Goal: Information Seeking & Learning: Learn about a topic

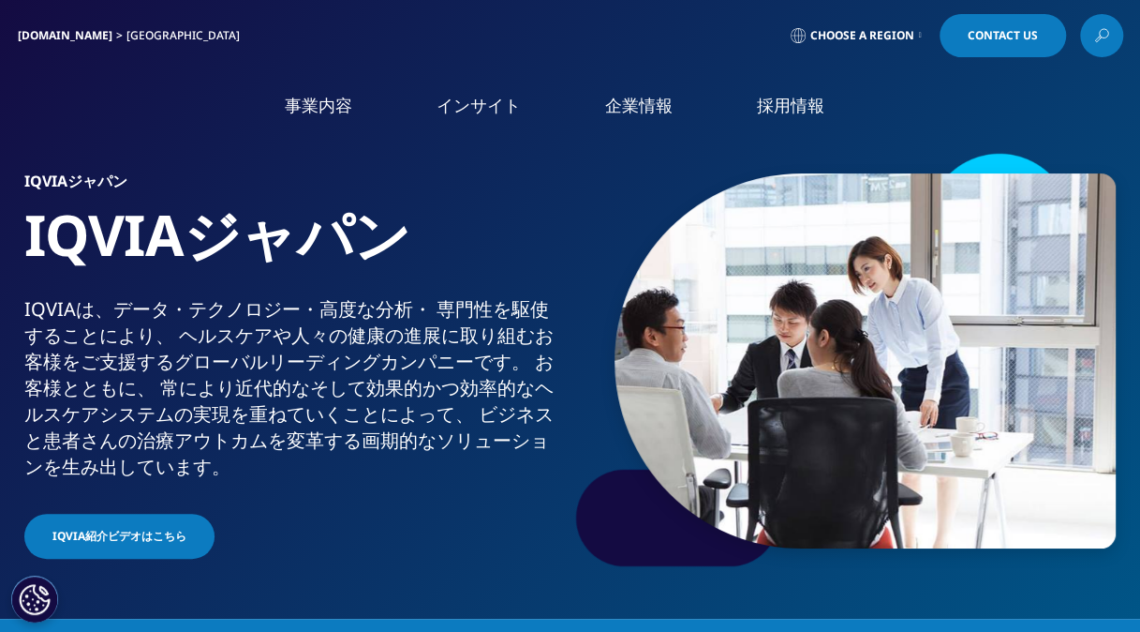
click at [74, 372] on link "市場データ" at bounding box center [82, 382] width 70 height 20
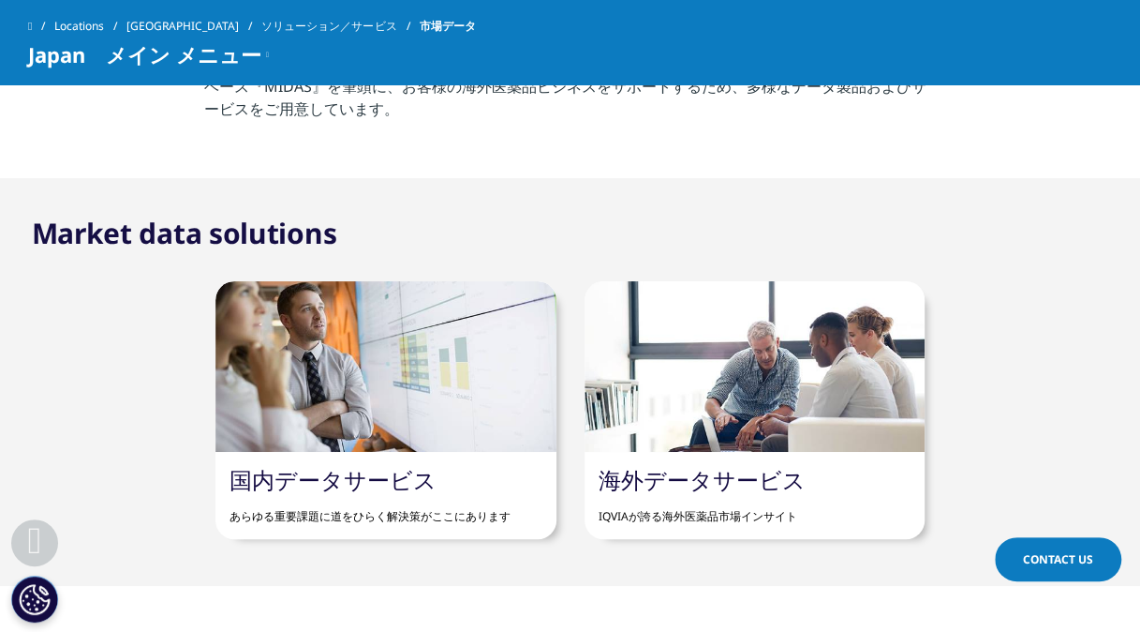
scroll to position [937, 0]
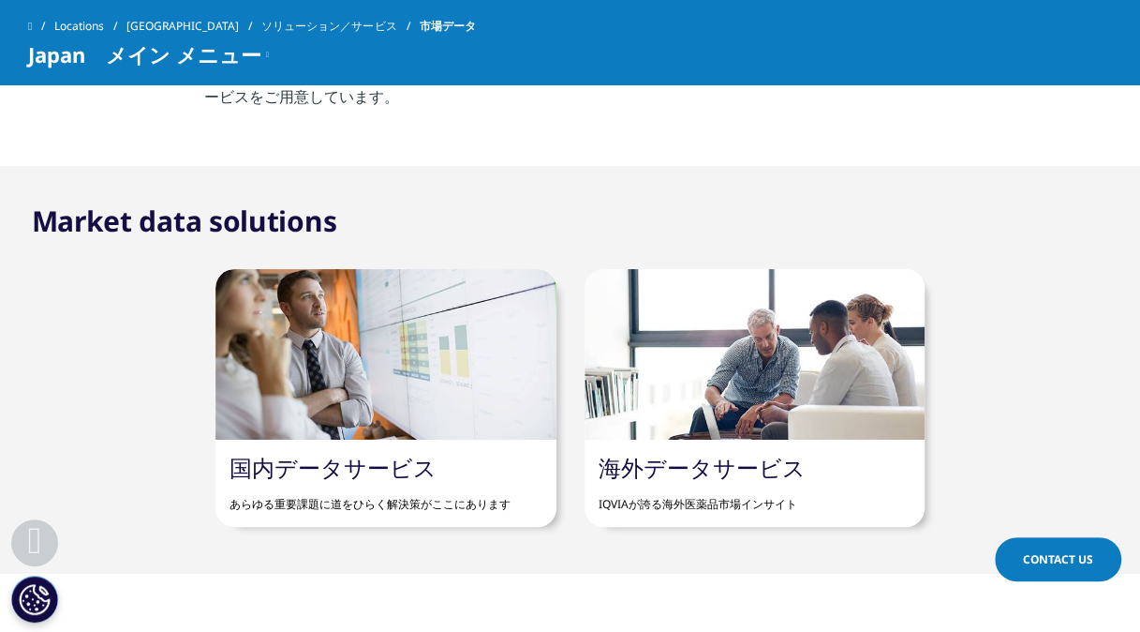
click at [411, 364] on div at bounding box center [385, 354] width 340 height 171
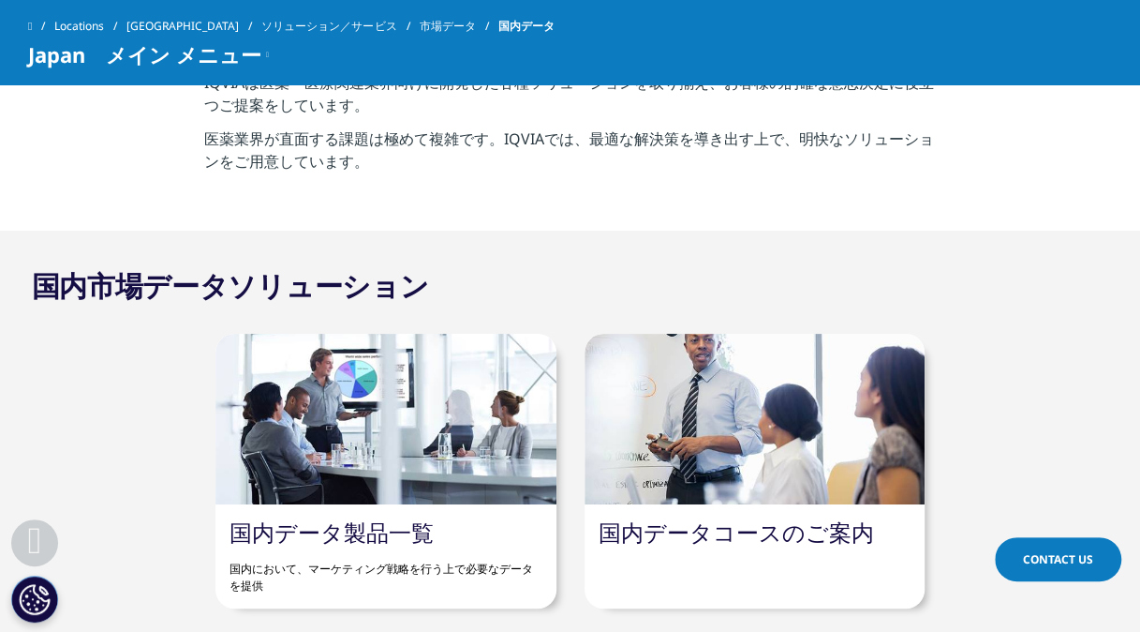
scroll to position [843, 0]
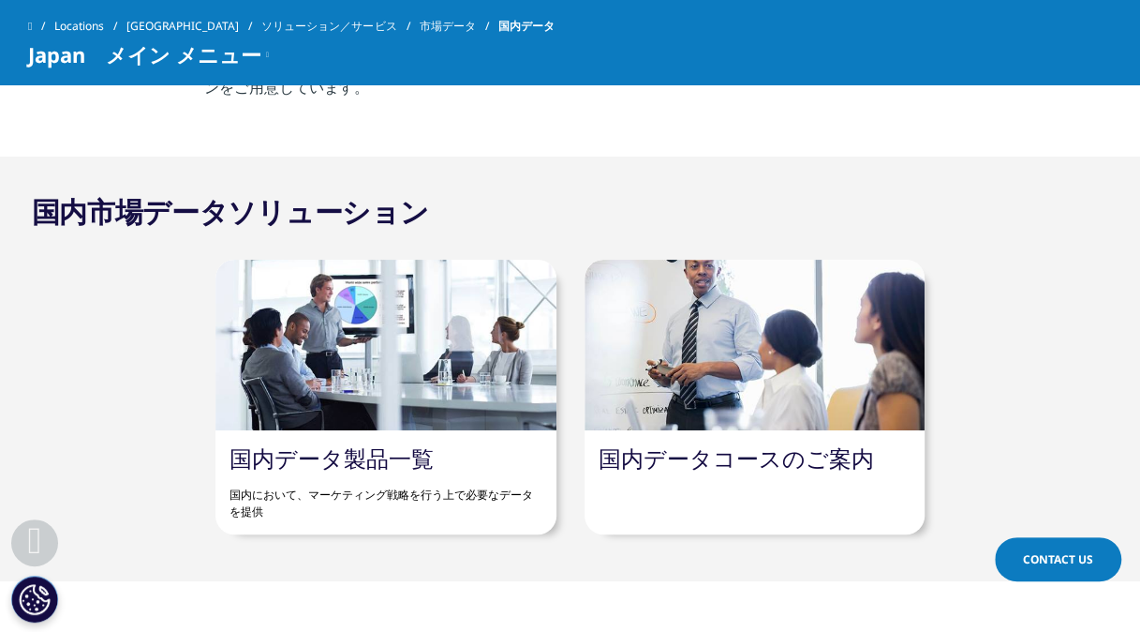
click at [353, 453] on link "国内データ製品一覧" at bounding box center [332, 457] width 204 height 31
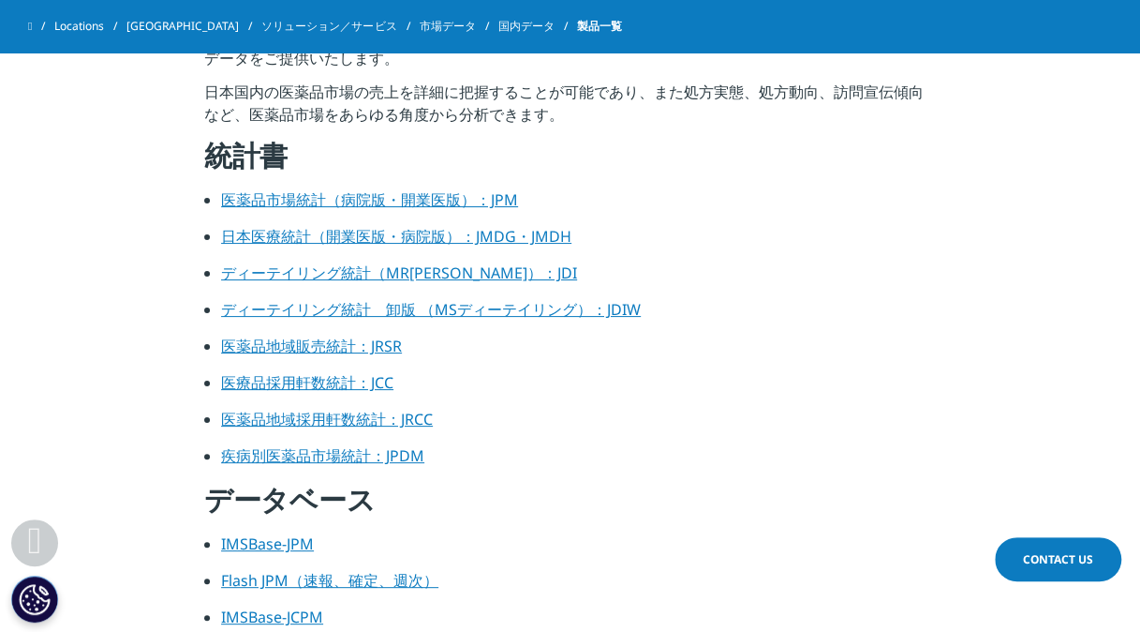
scroll to position [656, 0]
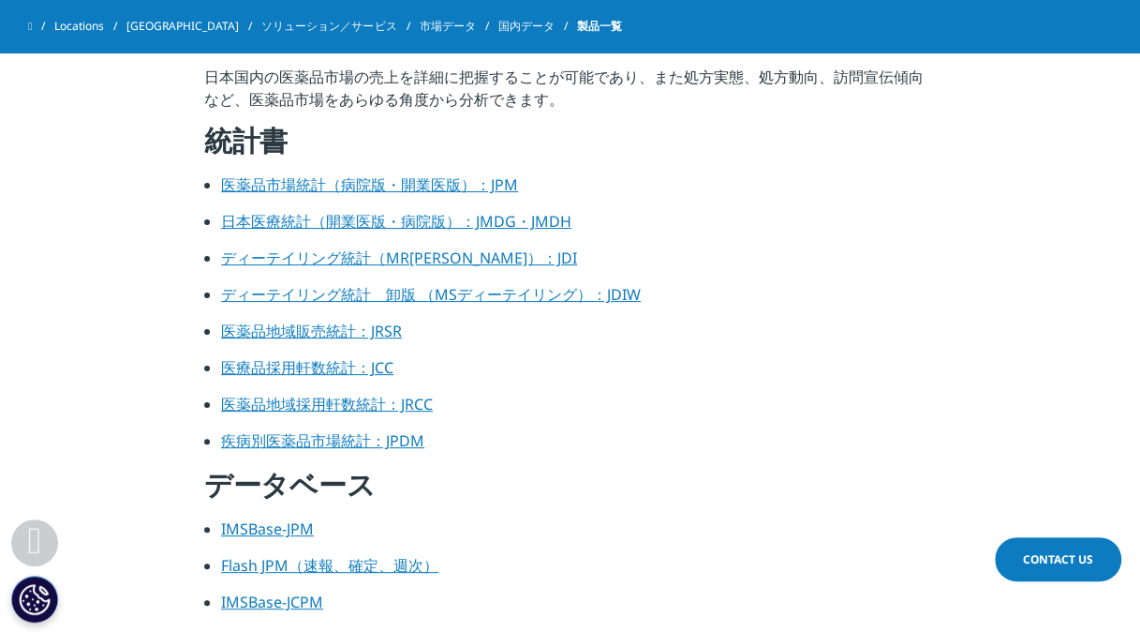
click at [332, 369] on link "医療品採用軒数統計：JCC" at bounding box center [307, 367] width 172 height 21
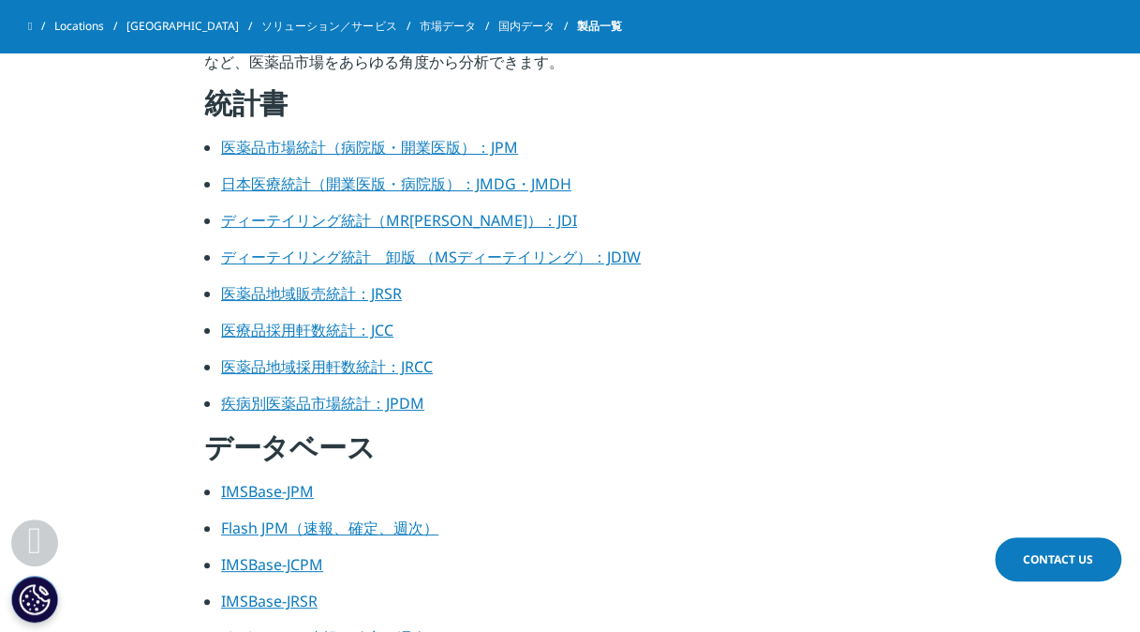
scroll to position [656, 0]
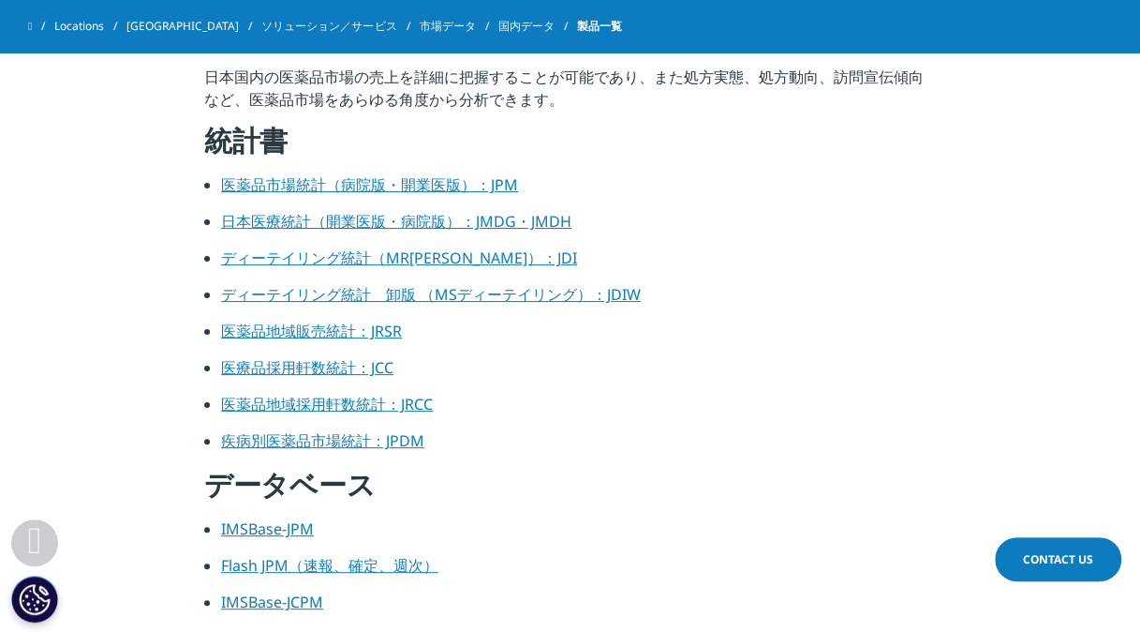
click at [311, 334] on link "医薬品地域販売統計：JRSR" at bounding box center [311, 330] width 181 height 21
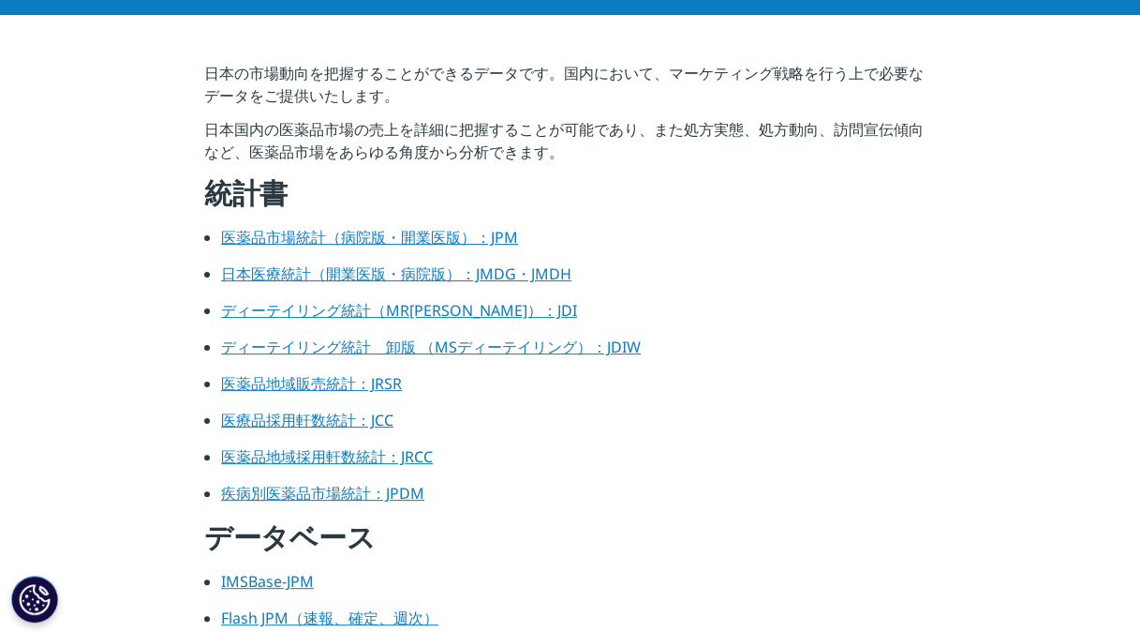
click at [363, 240] on link "医薬品市場統計（病院版・開業医版）：JPM" at bounding box center [369, 237] width 297 height 21
